Goal: Use online tool/utility: Use online tool/utility

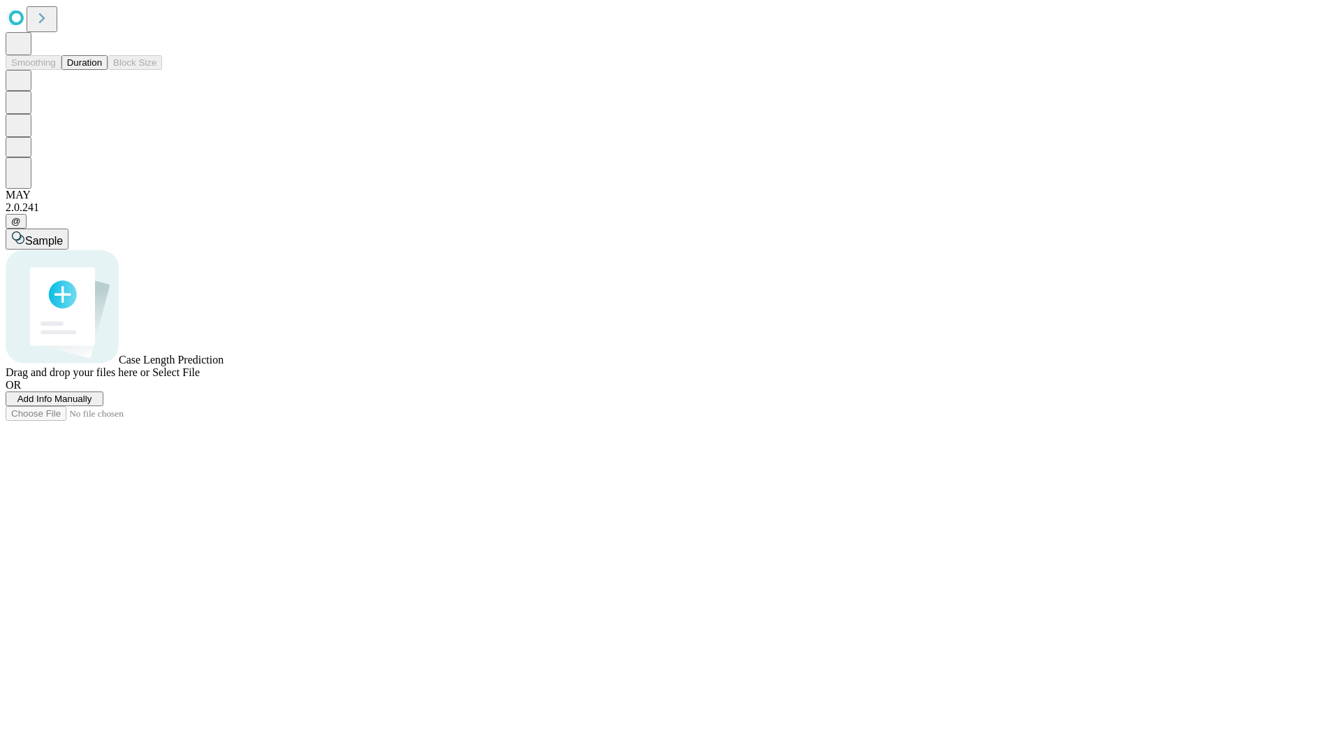
click at [92, 404] on span "Add Info Manually" at bounding box center [54, 398] width 75 height 10
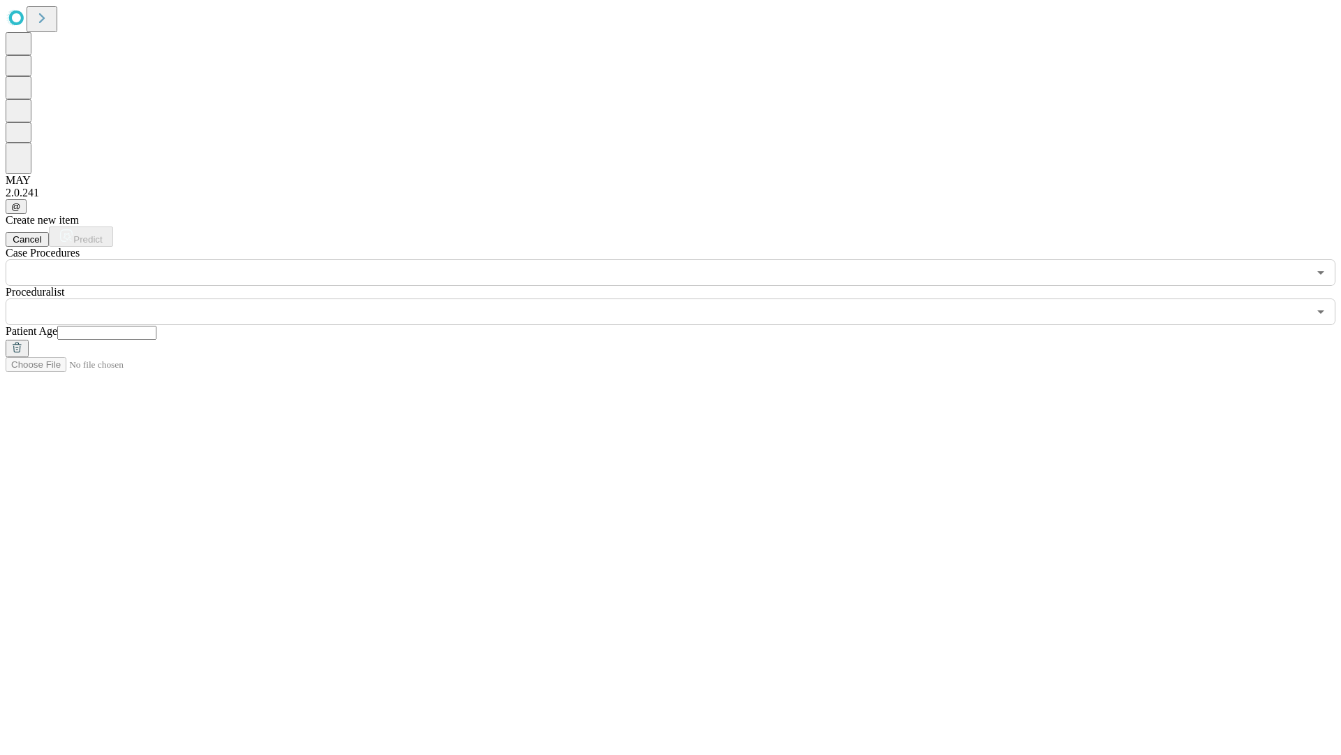
click at [156, 326] on input "text" at bounding box center [106, 333] width 99 height 14
type input "**"
click at [680, 298] on input "text" at bounding box center [657, 311] width 1303 height 27
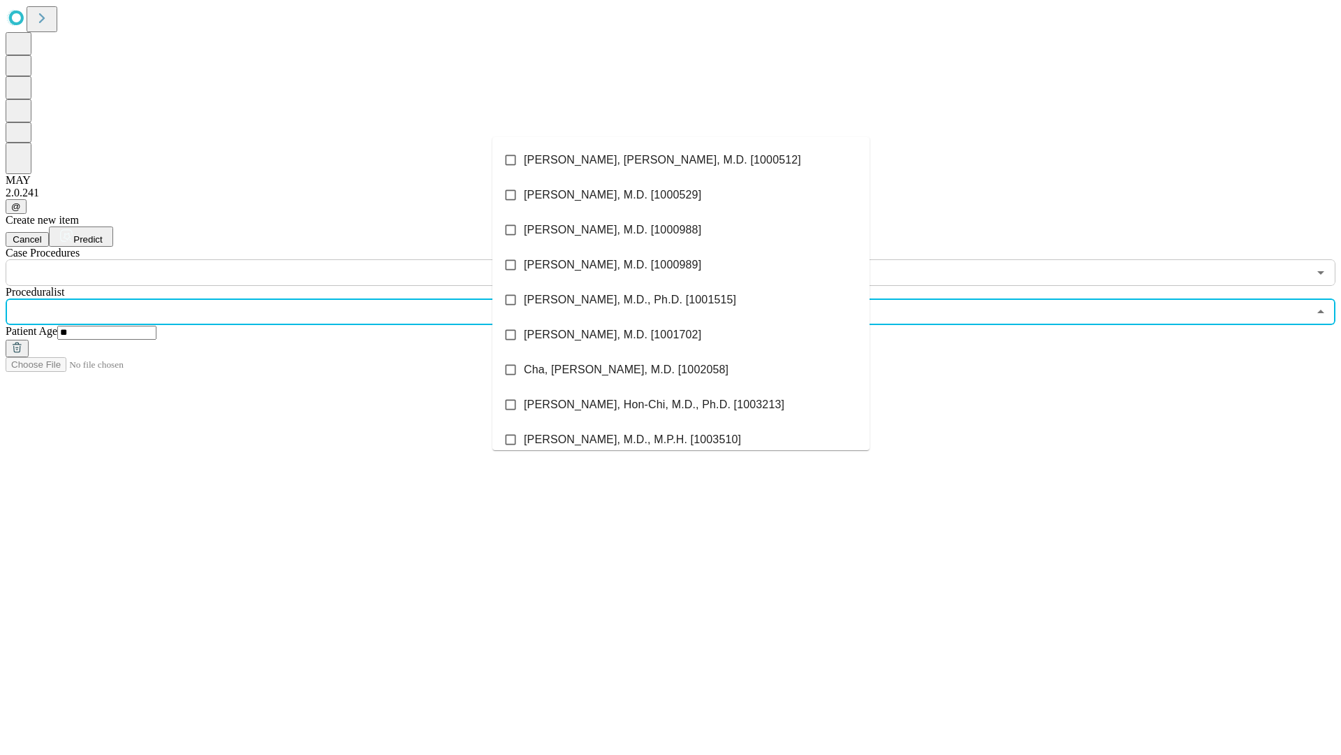
click at [681, 160] on li "[PERSON_NAME], [PERSON_NAME], M.D. [1000512]" at bounding box center [681, 160] width 377 height 35
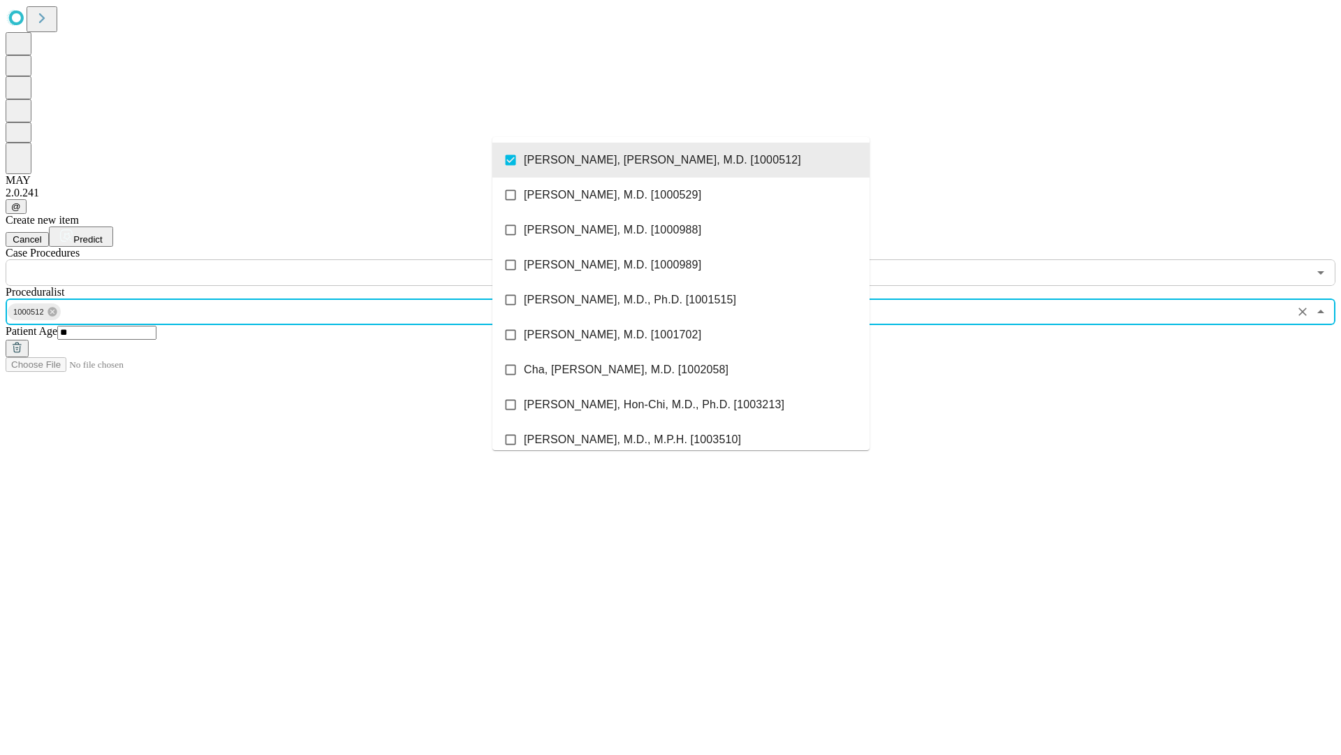
click at [293, 259] on input "text" at bounding box center [657, 272] width 1303 height 27
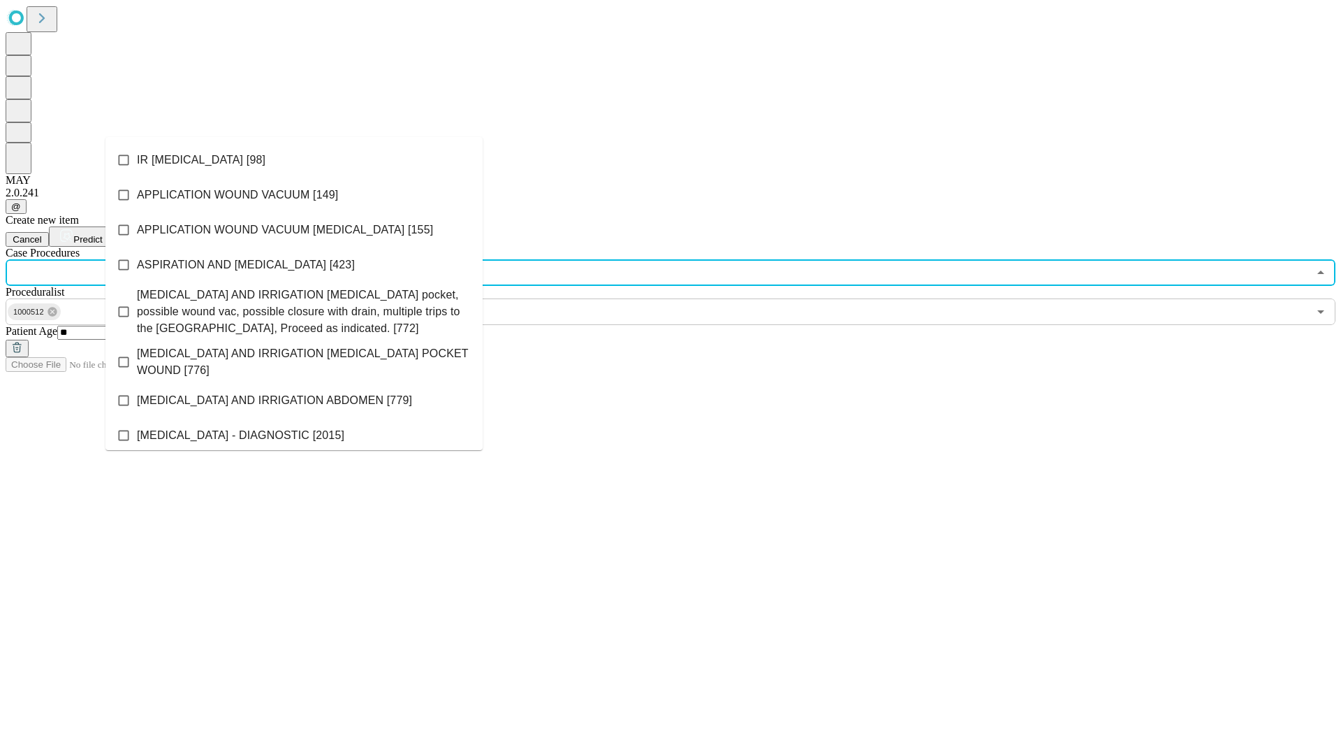
click at [294, 160] on li "IR [MEDICAL_DATA] [98]" at bounding box center [293, 160] width 377 height 35
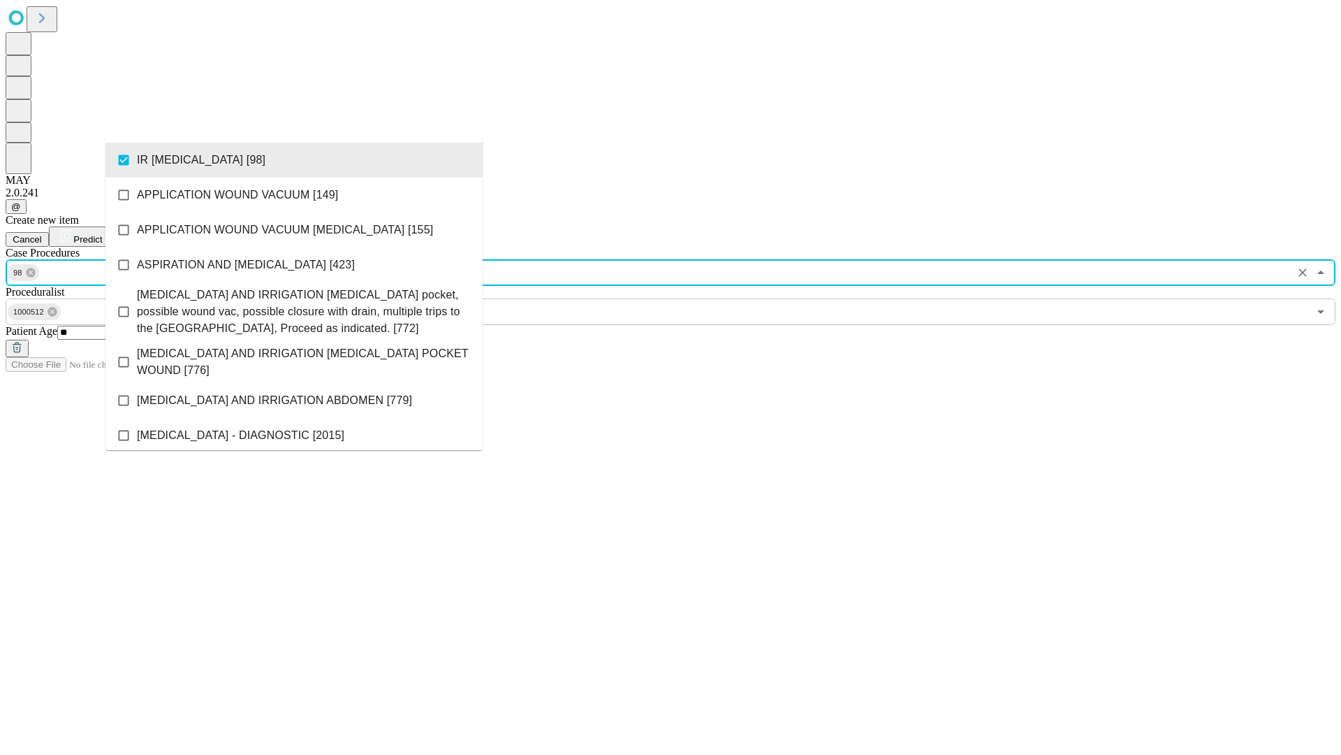
click at [102, 234] on span "Predict" at bounding box center [87, 239] width 29 height 10
